Goal: Transaction & Acquisition: Purchase product/service

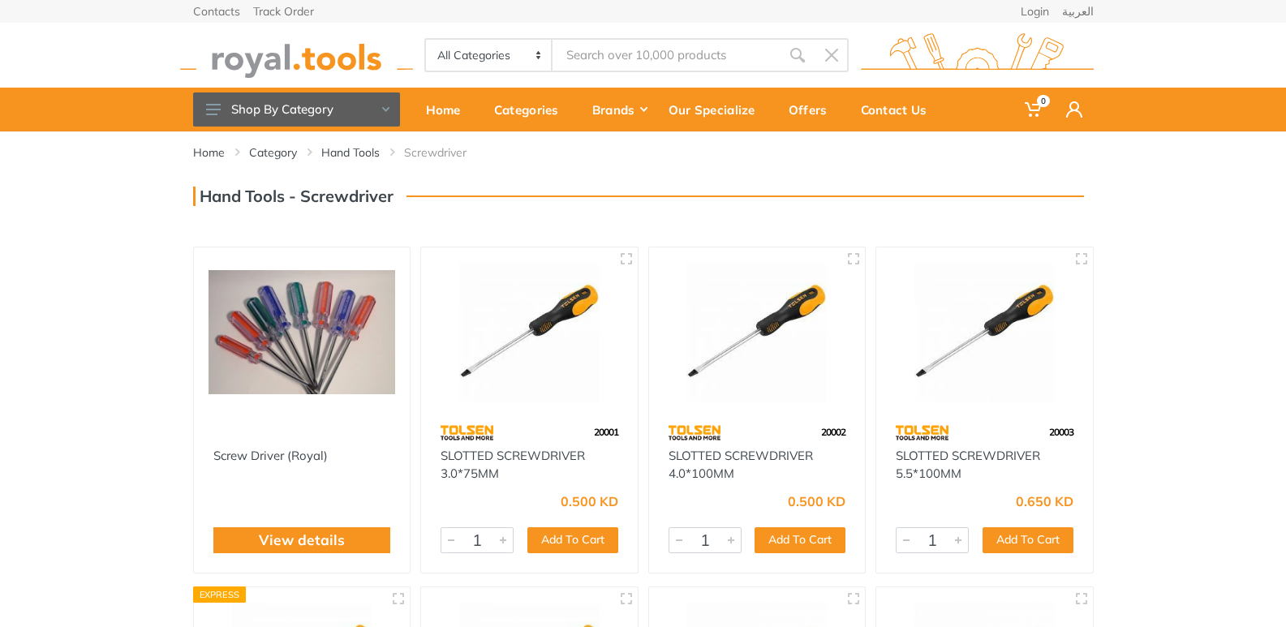
click at [288, 319] on img at bounding box center [301, 332] width 187 height 140
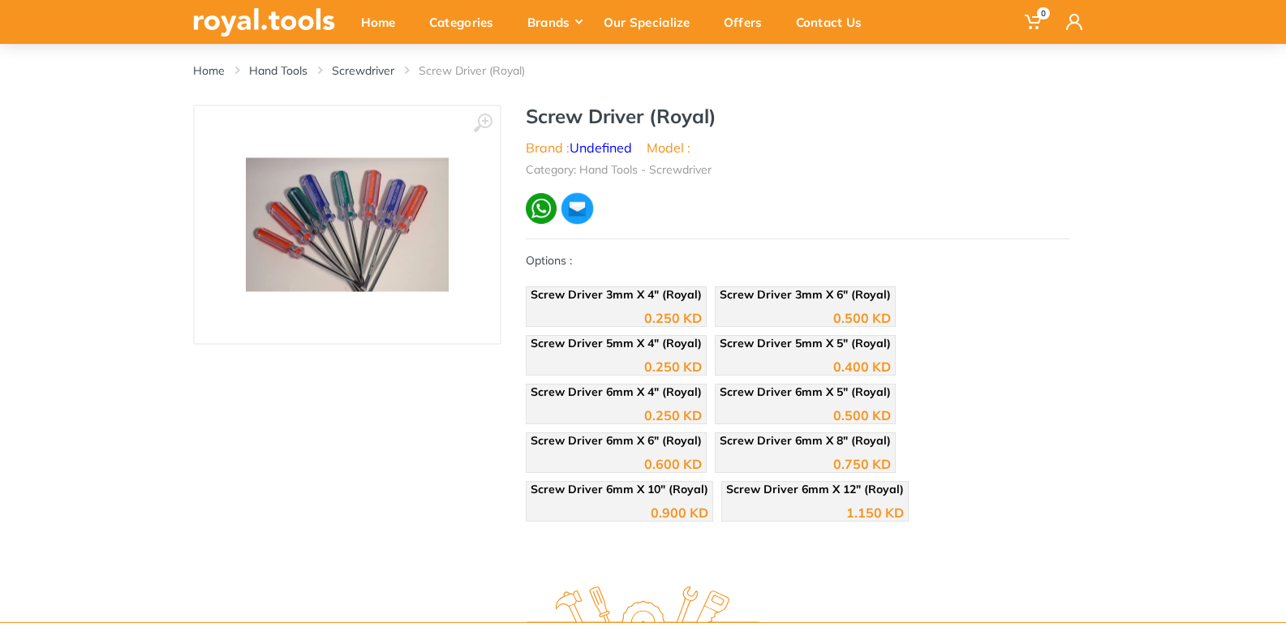
scroll to position [81, 0]
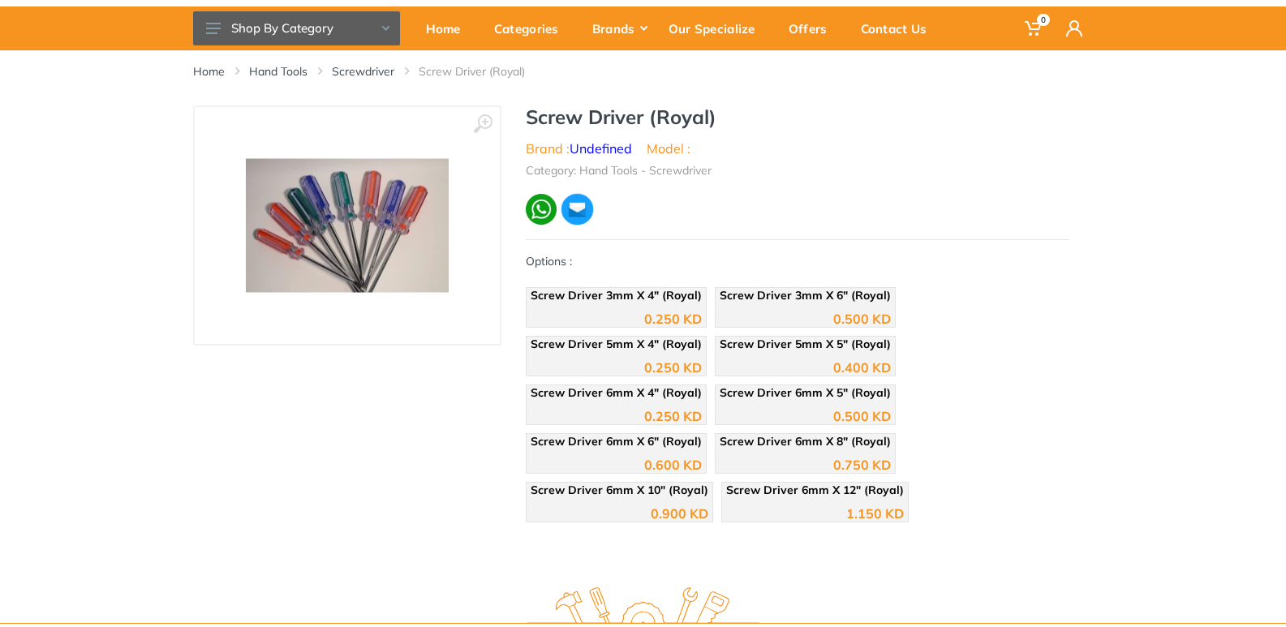
click at [392, 233] on img at bounding box center [347, 226] width 203 height 134
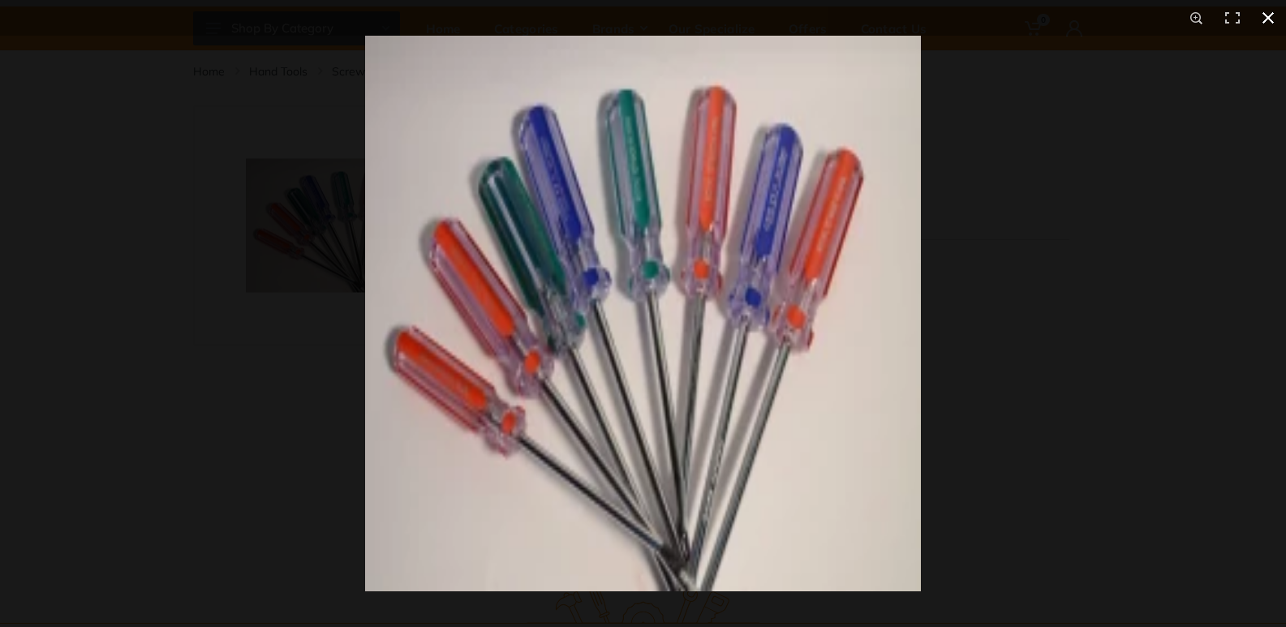
click at [1265, 17] on button at bounding box center [1268, 18] width 36 height 36
